Goal: Book appointment/travel/reservation

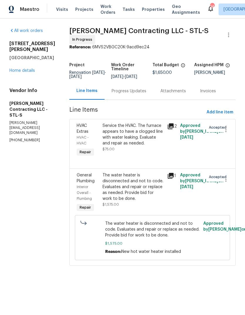
click at [60, 12] on span "Visits" at bounding box center [62, 9] width 12 height 6
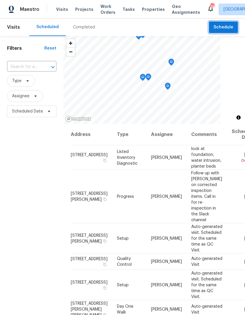
click at [228, 29] on span "Schedule" at bounding box center [223, 27] width 20 height 7
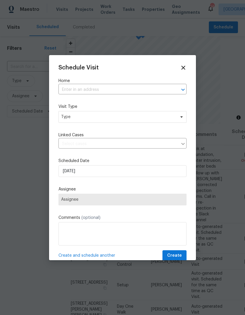
click at [143, 93] on input "text" at bounding box center [113, 89] width 111 height 9
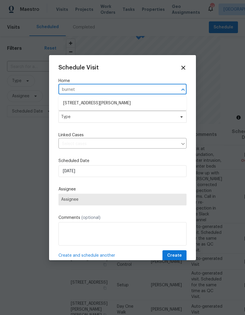
type input "[PERSON_NAME]"
click at [131, 103] on li "[STREET_ADDRESS][PERSON_NAME]" at bounding box center [122, 104] width 128 height 10
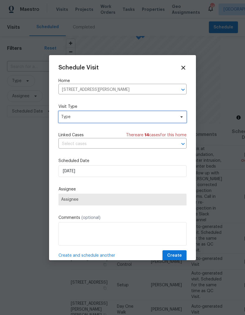
click at [126, 118] on span "Type" at bounding box center [118, 117] width 114 height 6
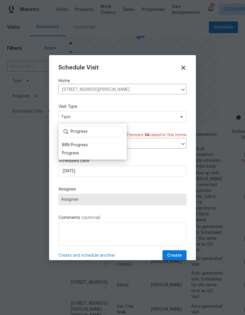
type input "Progress"
click at [92, 156] on div "Progress" at bounding box center [92, 153] width 65 height 8
click at [77, 154] on div "Progress" at bounding box center [70, 154] width 17 height 6
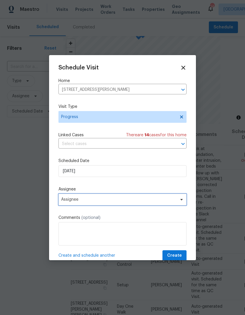
click at [113, 204] on span "Assignee" at bounding box center [122, 200] width 128 height 12
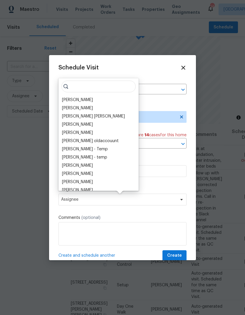
click at [99, 103] on div "[PERSON_NAME]" at bounding box center [98, 100] width 77 height 8
click at [89, 102] on div "[PERSON_NAME]" at bounding box center [77, 100] width 31 height 6
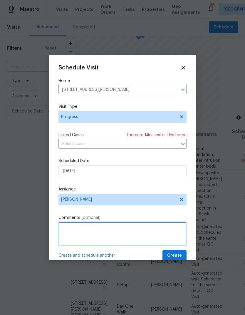
click at [103, 233] on textarea at bounding box center [122, 233] width 128 height 23
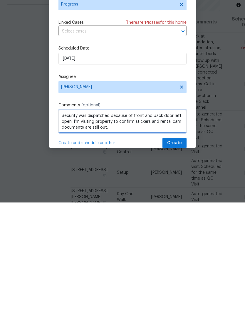
type textarea "Security was dispatched because of front and back door left open. I’m visiting …"
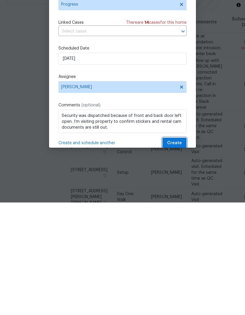
click at [176, 252] on span "Create" at bounding box center [174, 255] width 15 height 7
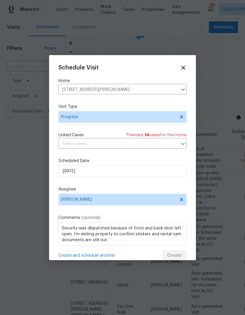
scroll to position [0, 0]
